Goal: Information Seeking & Learning: Check status

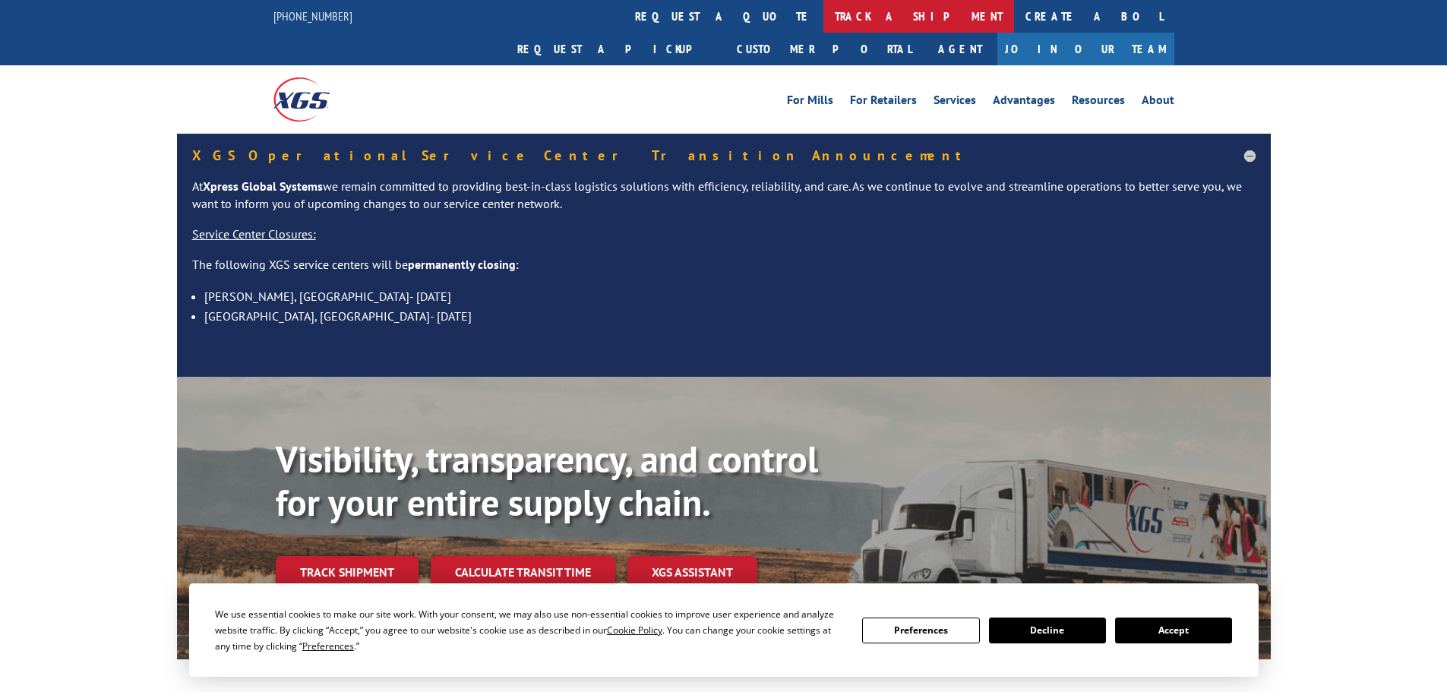
click at [823, 2] on link "track a shipment" at bounding box center [918, 16] width 191 height 33
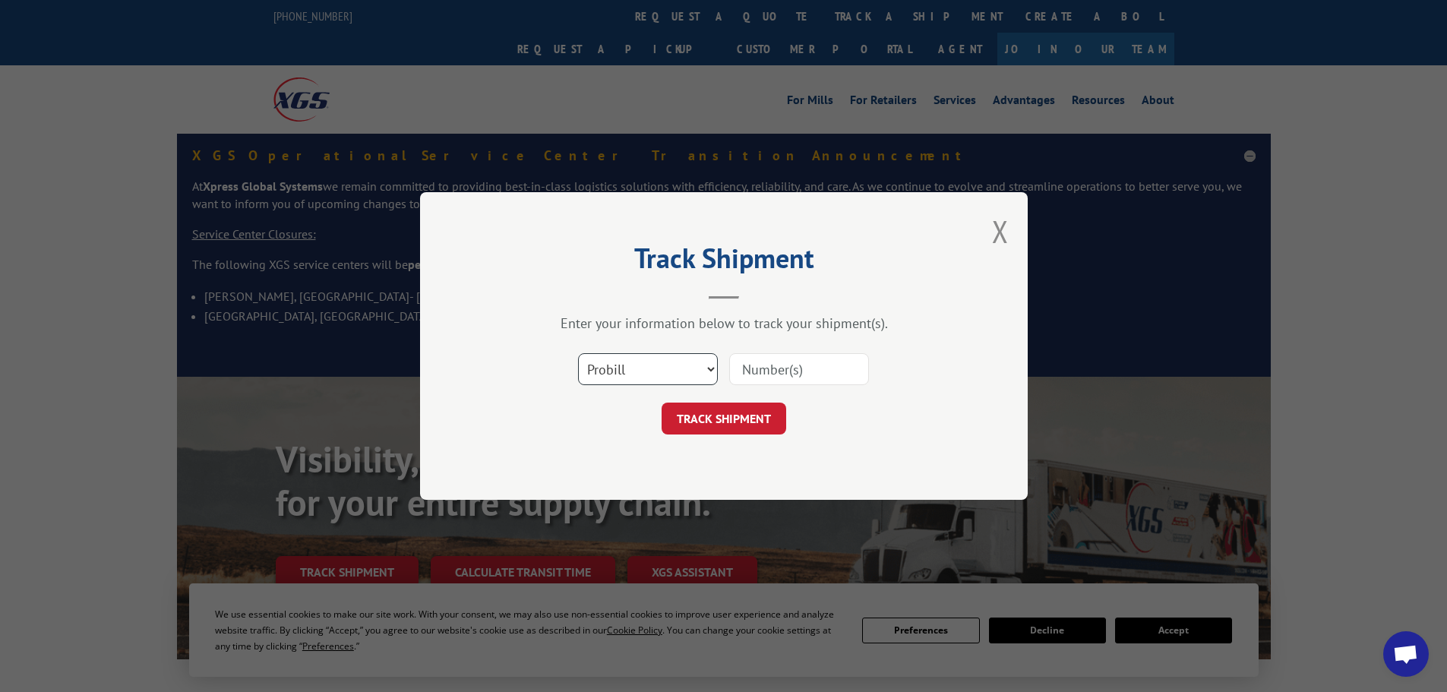
click at [610, 362] on select "Select category... Probill BOL PO" at bounding box center [648, 369] width 140 height 32
select select "po"
click at [578, 353] on select "Select category... Probill BOL PO" at bounding box center [648, 369] width 140 height 32
click at [780, 362] on input at bounding box center [799, 369] width 140 height 32
paste input "06514819"
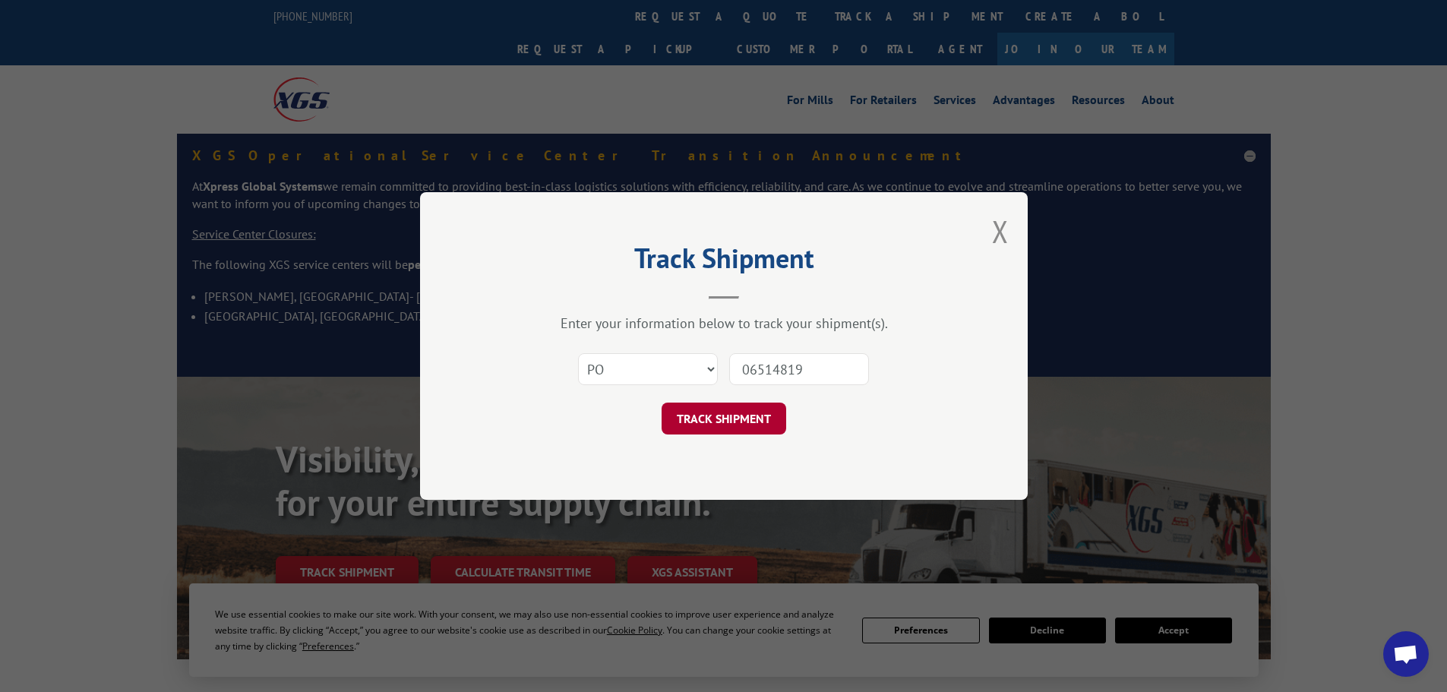
type input "06514819"
click at [714, 423] on button "TRACK SHIPMENT" at bounding box center [723, 418] width 125 height 32
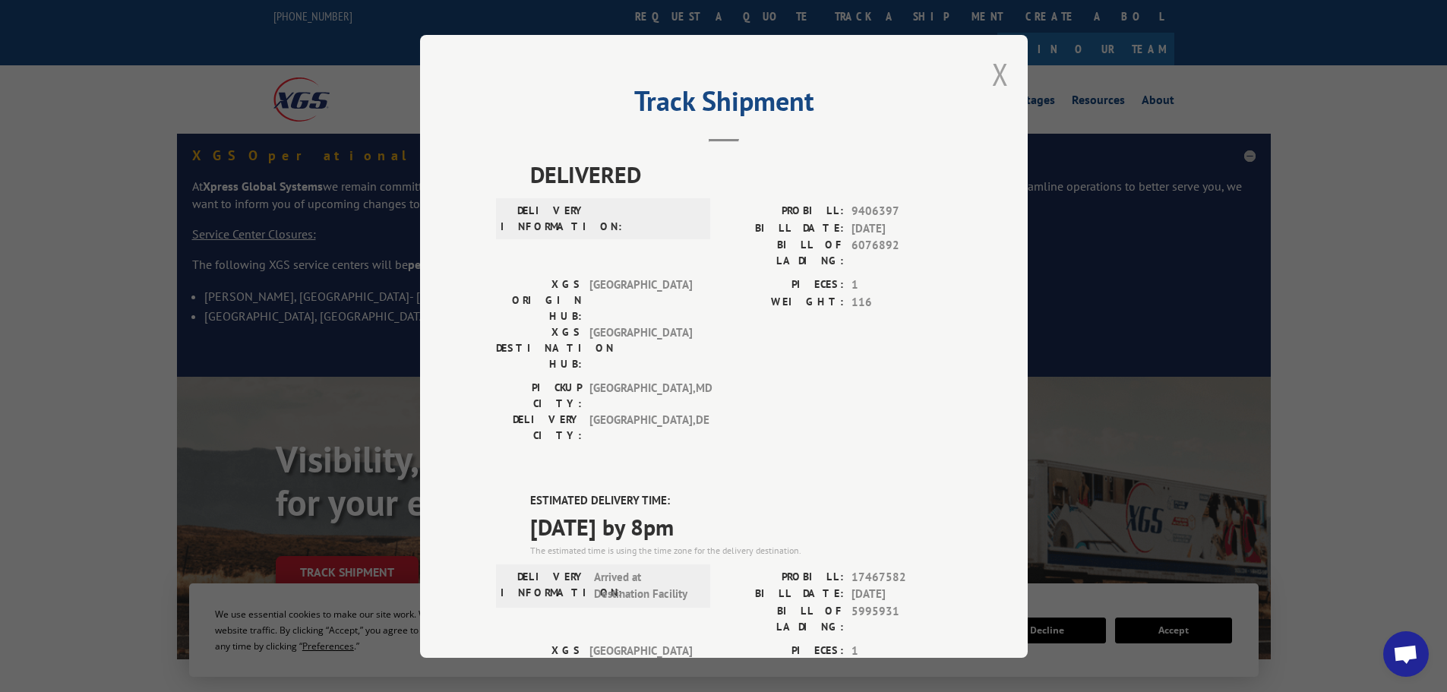
click at [992, 82] on button "Close modal" at bounding box center [1000, 74] width 17 height 40
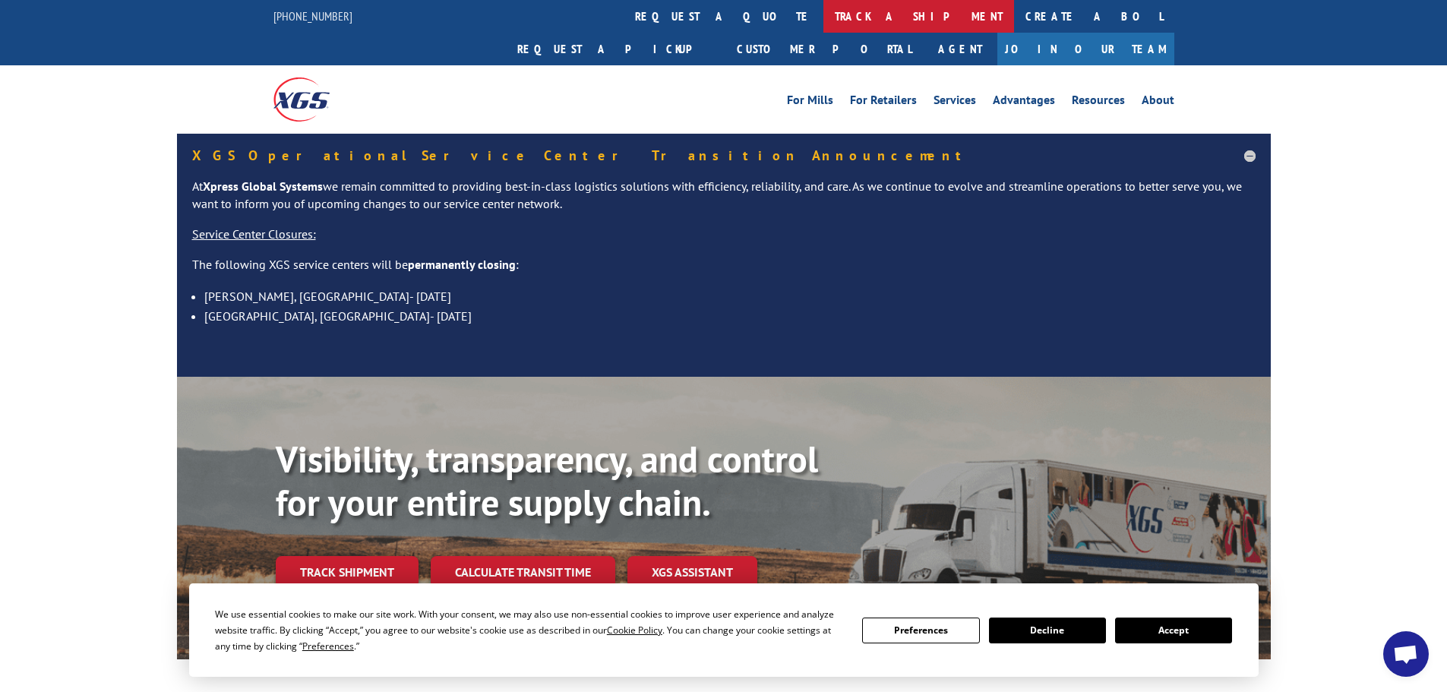
click at [823, 23] on link "track a shipment" at bounding box center [918, 16] width 191 height 33
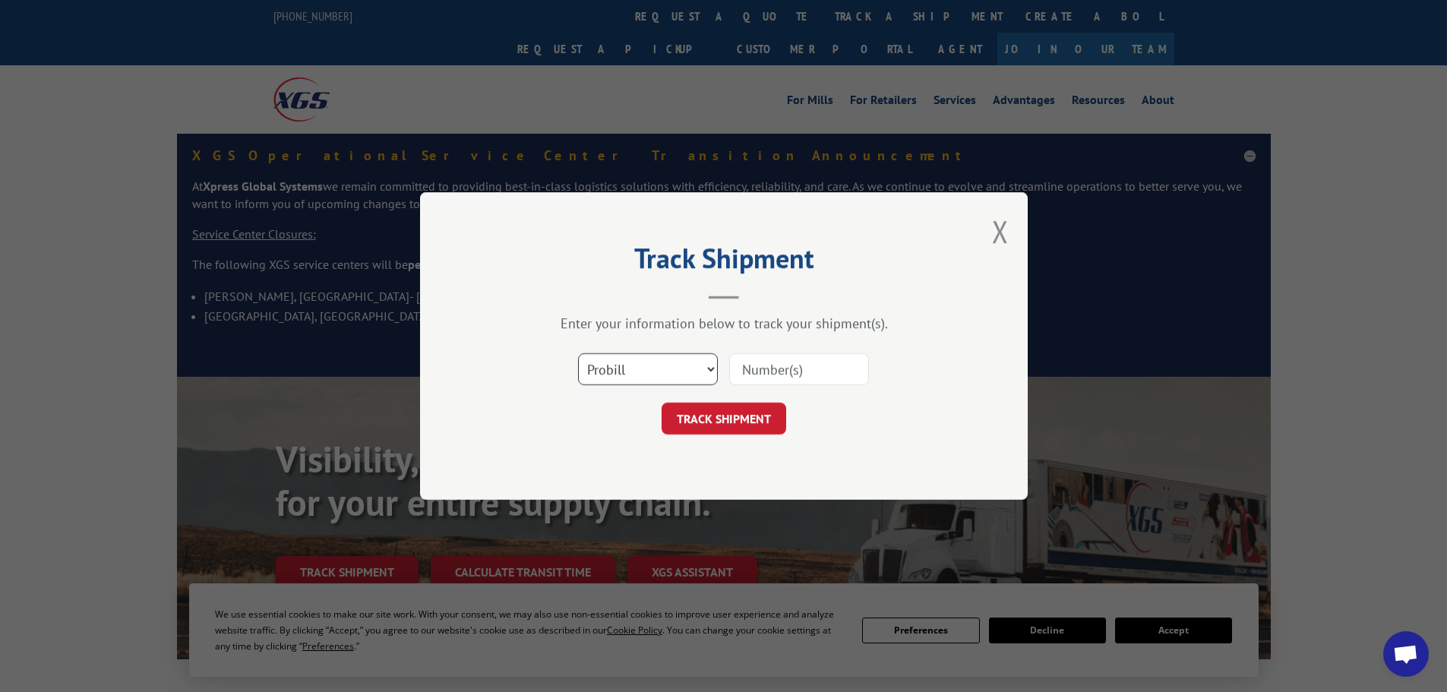
click at [685, 368] on select "Select category... Probill BOL PO" at bounding box center [648, 369] width 140 height 32
select select "po"
click at [578, 353] on select "Select category... Probill BOL PO" at bounding box center [648, 369] width 140 height 32
click at [738, 371] on input at bounding box center [799, 369] width 140 height 32
paste input "06514860"
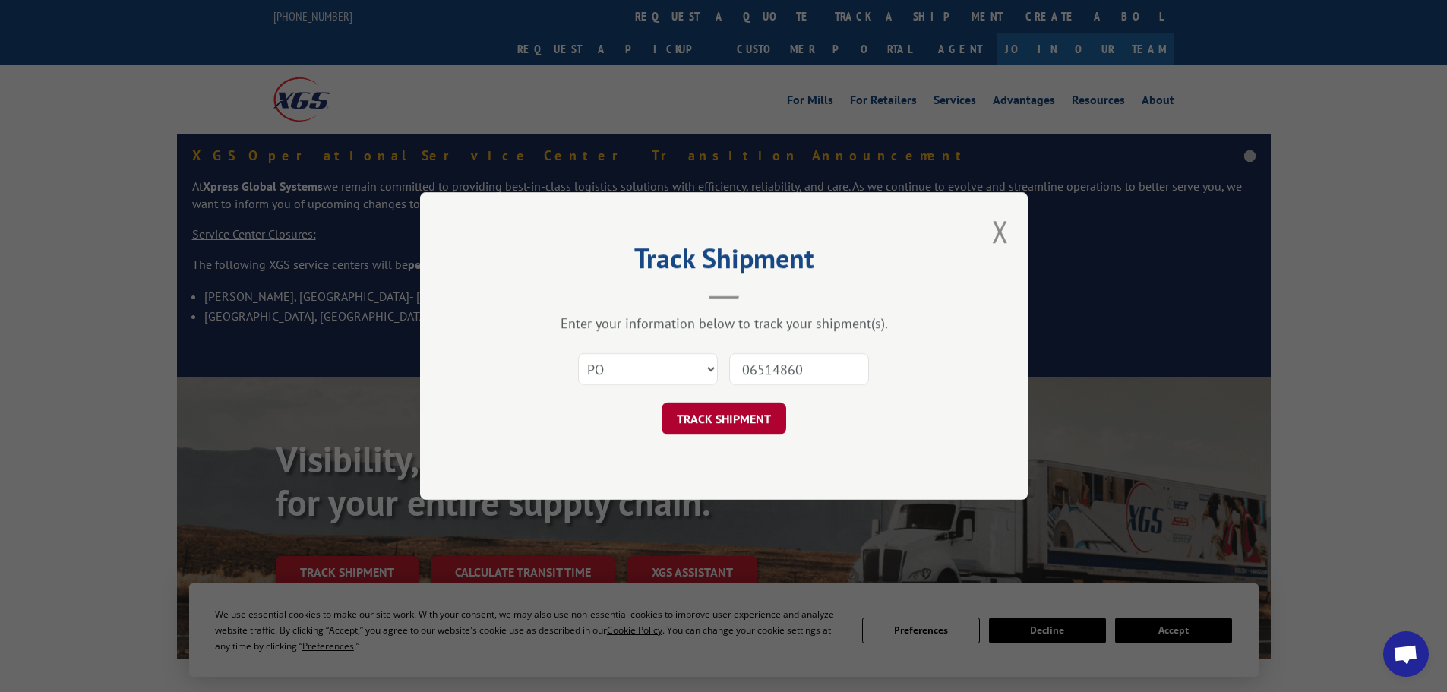
type input "06514860"
click at [730, 425] on button "TRACK SHIPMENT" at bounding box center [723, 418] width 125 height 32
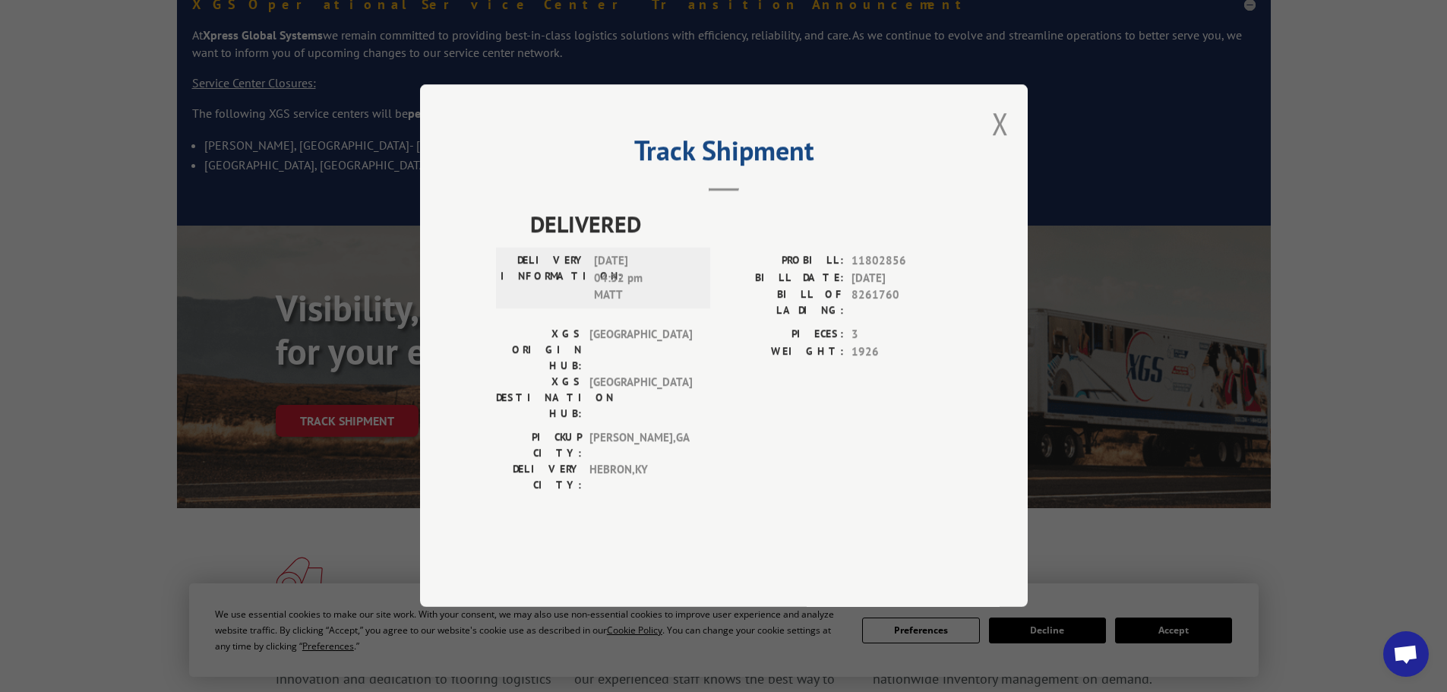
scroll to position [152, 0]
click at [1003, 144] on button "Close modal" at bounding box center [1000, 123] width 17 height 40
